Goal: Task Accomplishment & Management: Complete application form

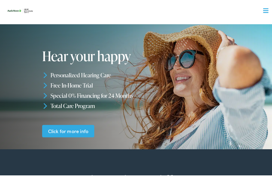
click at [218, 54] on div at bounding box center [136, 83] width 272 height 129
click at [268, 1] on div "Menu Close Schedule an Appointment Take Online [MEDICAL_DATA] Contact Us Find a…" at bounding box center [138, 77] width 276 height 155
click at [264, 8] on nav "What We Offer Comprehensive & Holistic Care Hearing Testing & Evaluation Hearin…" at bounding box center [137, 47] width 265 height 94
click at [263, 11] on span at bounding box center [265, 11] width 5 height 1
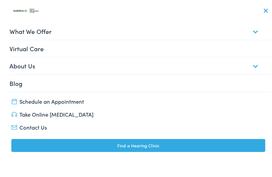
click at [33, 125] on link "Contact Us" at bounding box center [137, 126] width 253 height 8
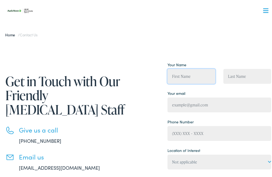
click at [179, 74] on input "Contact form" at bounding box center [191, 75] width 48 height 15
type input "[PERSON_NAME]"
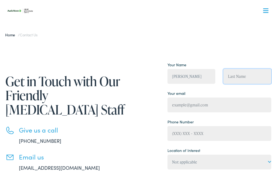
type input "[PERSON_NAME]"
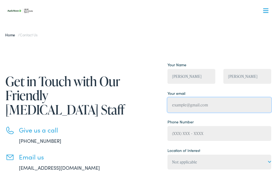
type input "[EMAIL_ADDRESS][DOMAIN_NAME]"
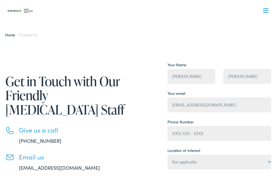
type textarea "Hello, I can boost your organic traffic through proven SEO strategies. I’ll gla…"
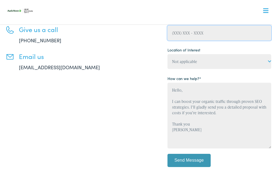
click at [186, 34] on input "Contact form" at bounding box center [218, 31] width 103 height 15
paste input "2123456789"
type input "(212) 345-6789"
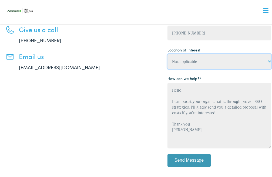
select select "Hear [US_STATE] Centers, Dowagiac"
click at [167, 53] on select "Not applicable Hear Michigan Centers, Allegan Hear Michigan Centers, Charlevoix…" at bounding box center [218, 60] width 103 height 15
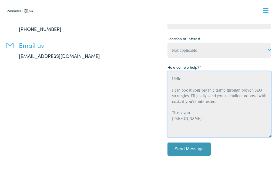
scroll to position [189, 0]
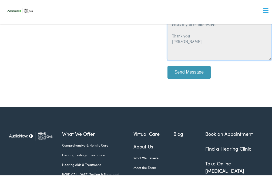
click at [195, 59] on textarea "Hello, I can boost your organic traffic through proven SEO strategies. I’ll gla…" at bounding box center [218, 26] width 103 height 66
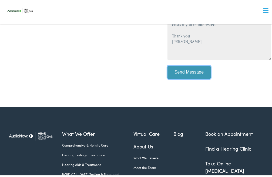
click at [184, 72] on input "Send Message" at bounding box center [188, 70] width 43 height 13
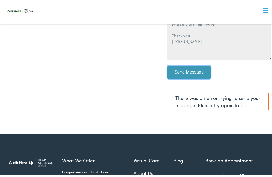
click at [174, 74] on input "Send Message" at bounding box center [188, 70] width 43 height 13
click at [190, 67] on input "Send Message" at bounding box center [188, 70] width 43 height 13
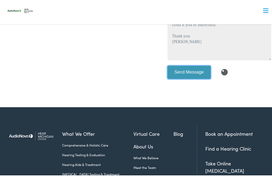
click at [183, 74] on input "Send Message" at bounding box center [188, 70] width 43 height 13
